Goal: Check status: Check status

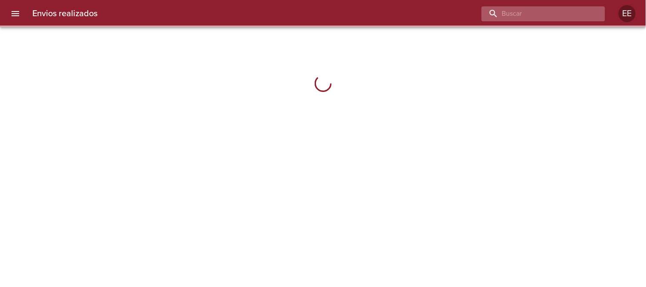
click at [548, 12] on input "buscar" at bounding box center [536, 13] width 109 height 15
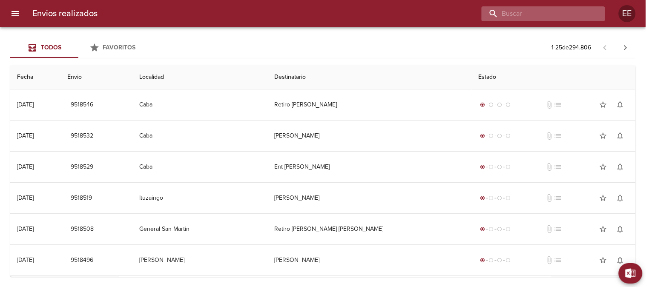
paste input "[PERSON_NAME] [PERSON_NAME] Ruartes"
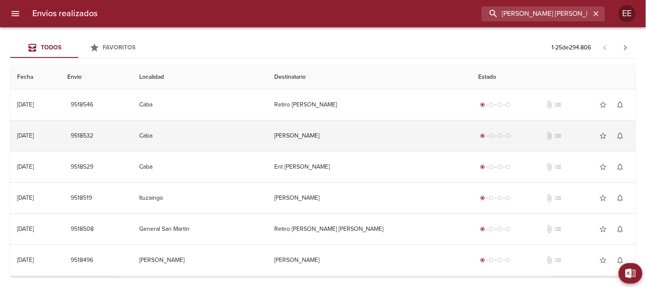
scroll to position [0, 10]
type input "[PERSON_NAME] [PERSON_NAME] Ruartes"
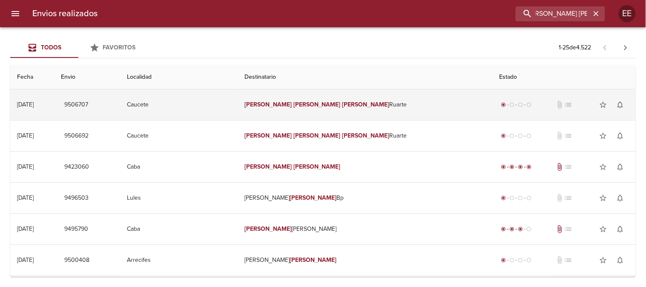
scroll to position [0, 0]
click at [320, 105] on em "[PERSON_NAME]" at bounding box center [316, 104] width 47 height 7
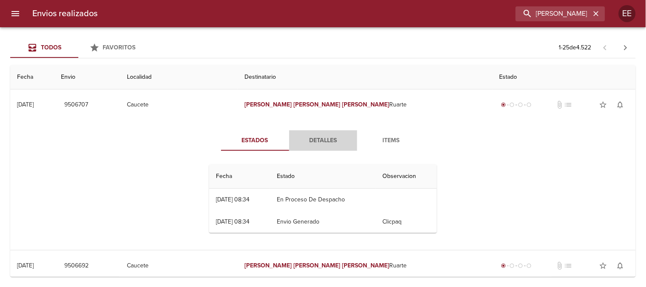
click at [324, 139] on span "Detalles" at bounding box center [323, 140] width 58 height 11
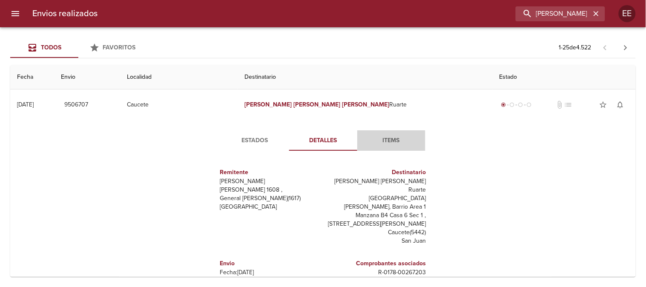
click at [383, 137] on span "Items" at bounding box center [391, 140] width 58 height 11
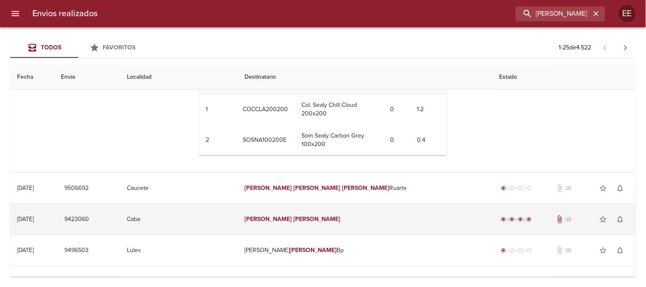
scroll to position [142, 0]
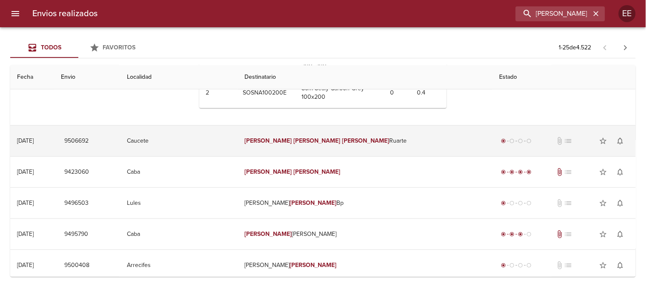
click at [307, 142] on td "[PERSON_NAME] [PERSON_NAME] Ruarte" at bounding box center [365, 141] width 255 height 31
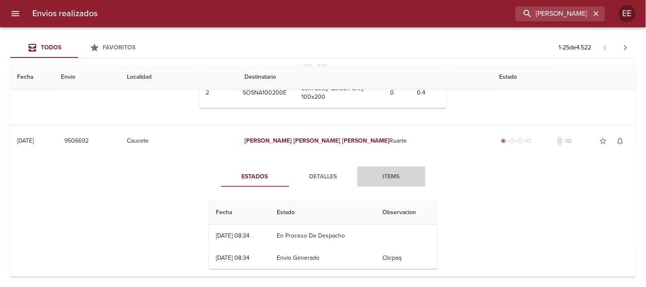
click at [389, 176] on span "Items" at bounding box center [391, 177] width 58 height 11
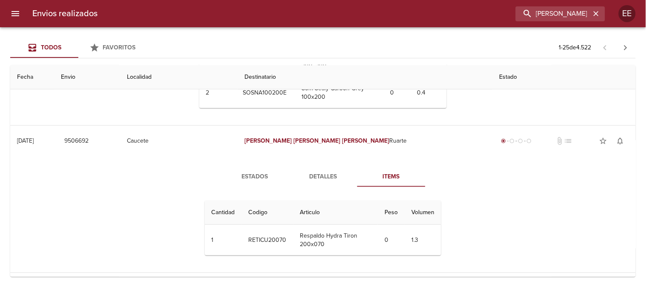
click at [315, 175] on span "Detalles" at bounding box center [323, 177] width 58 height 11
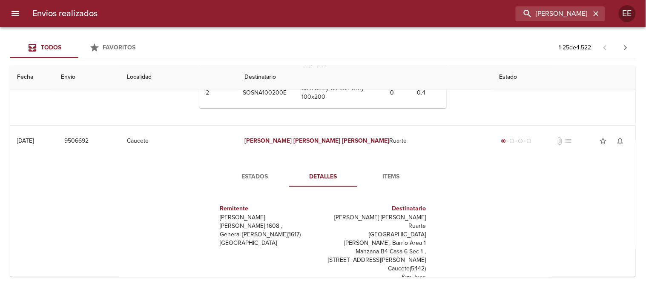
click at [246, 175] on span "Estados" at bounding box center [255, 177] width 58 height 11
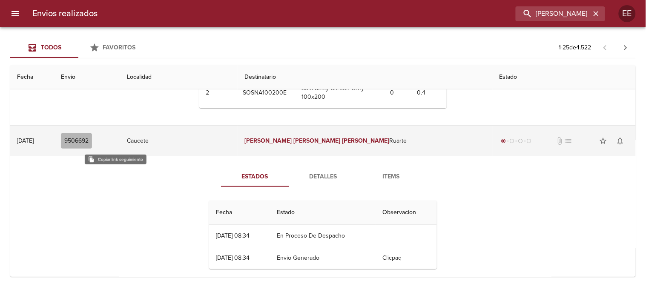
click at [89, 137] on span "9506692" at bounding box center [76, 141] width 24 height 11
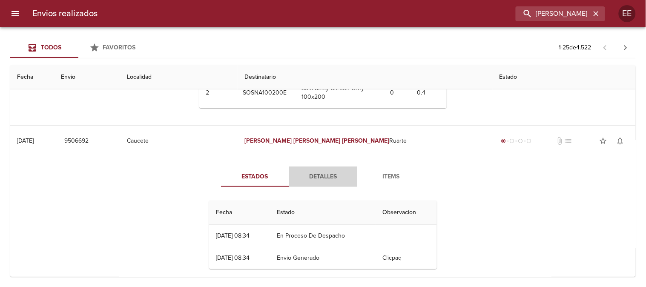
click at [322, 174] on span "Detalles" at bounding box center [323, 177] width 58 height 11
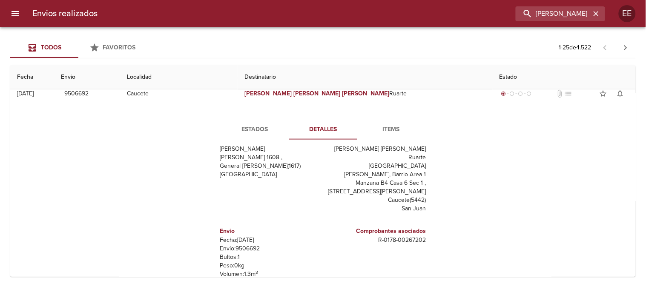
scroll to position [236, 0]
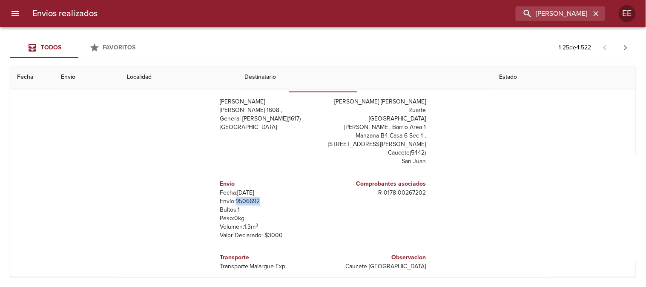
drag, startPoint x: 256, startPoint y: 193, endPoint x: 231, endPoint y: 193, distance: 24.7
click at [231, 197] on p "Envío: 9506692" at bounding box center [270, 201] width 100 height 9
copy p "9506692"
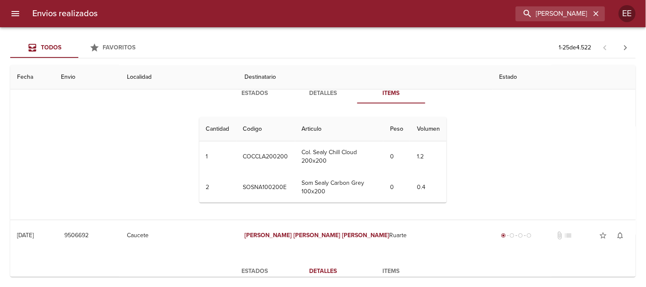
scroll to position [0, 0]
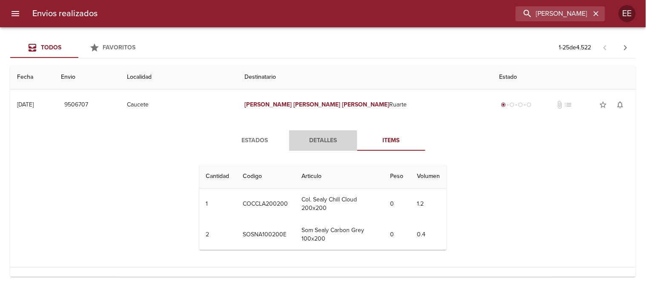
click at [319, 143] on span "Detalles" at bounding box center [323, 140] width 58 height 11
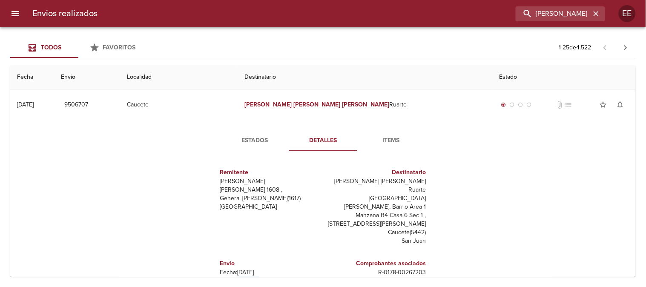
drag, startPoint x: 256, startPoint y: 271, endPoint x: 231, endPoint y: 272, distance: 25.1
click at [231, 277] on p "Envío: 9506707" at bounding box center [270, 281] width 100 height 9
copy p "9506707"
